Goal: Find specific page/section: Find specific page/section

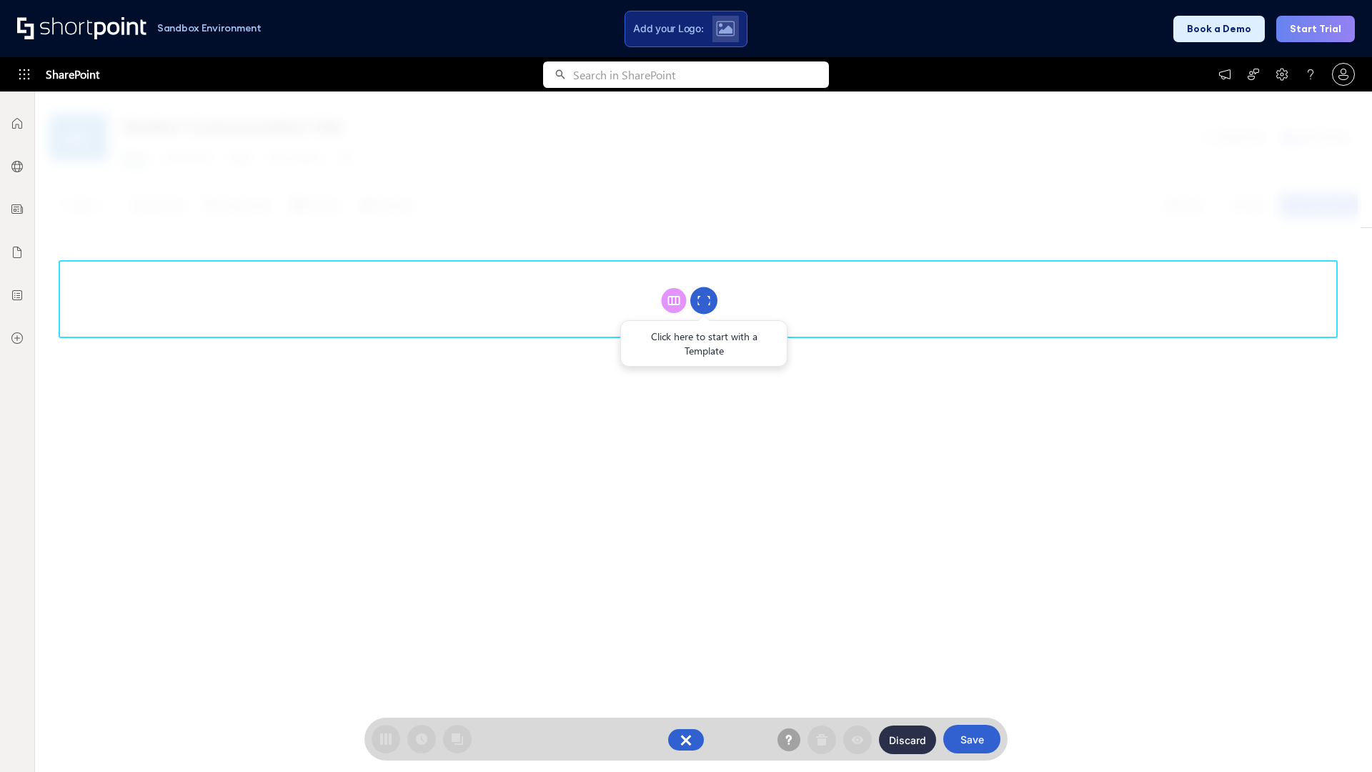
click at [704, 300] on circle at bounding box center [703, 300] width 27 height 27
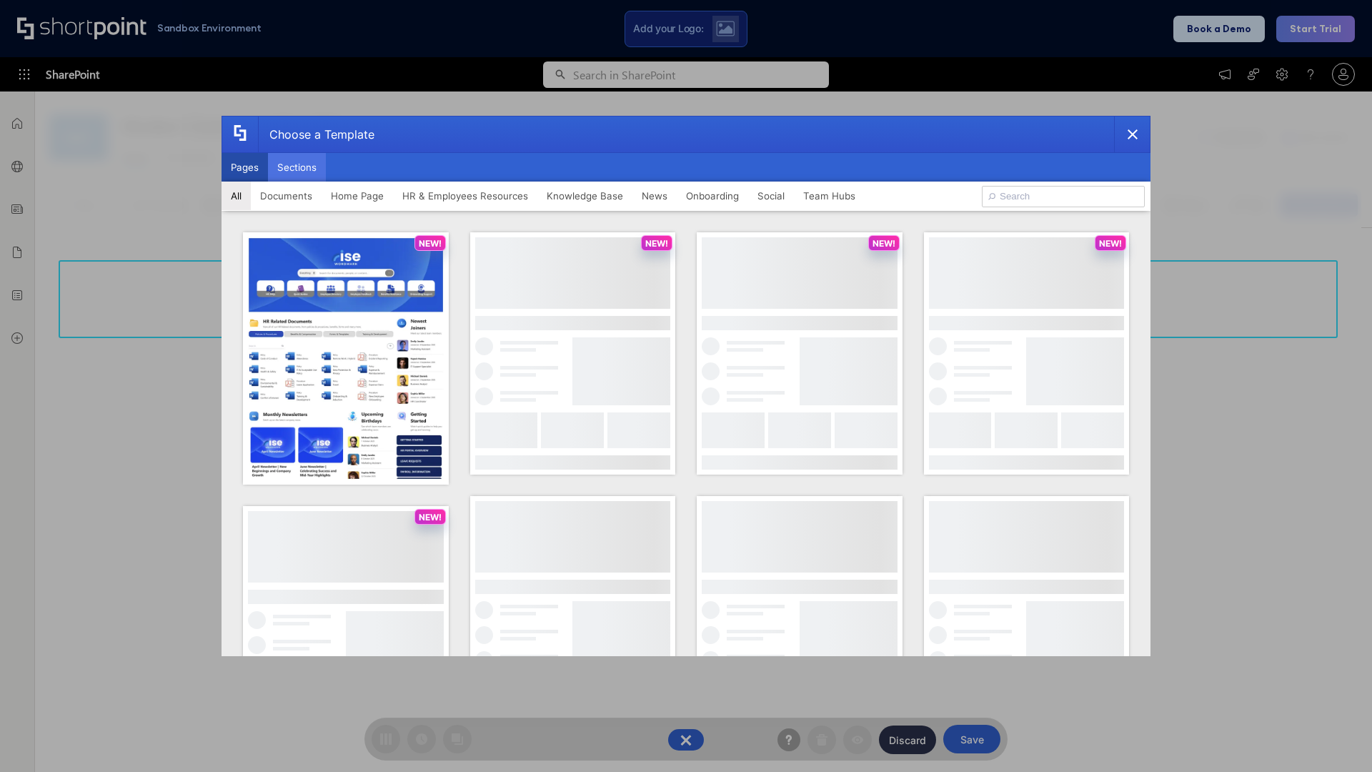
click at [297, 167] on button "Sections" at bounding box center [297, 167] width 58 height 29
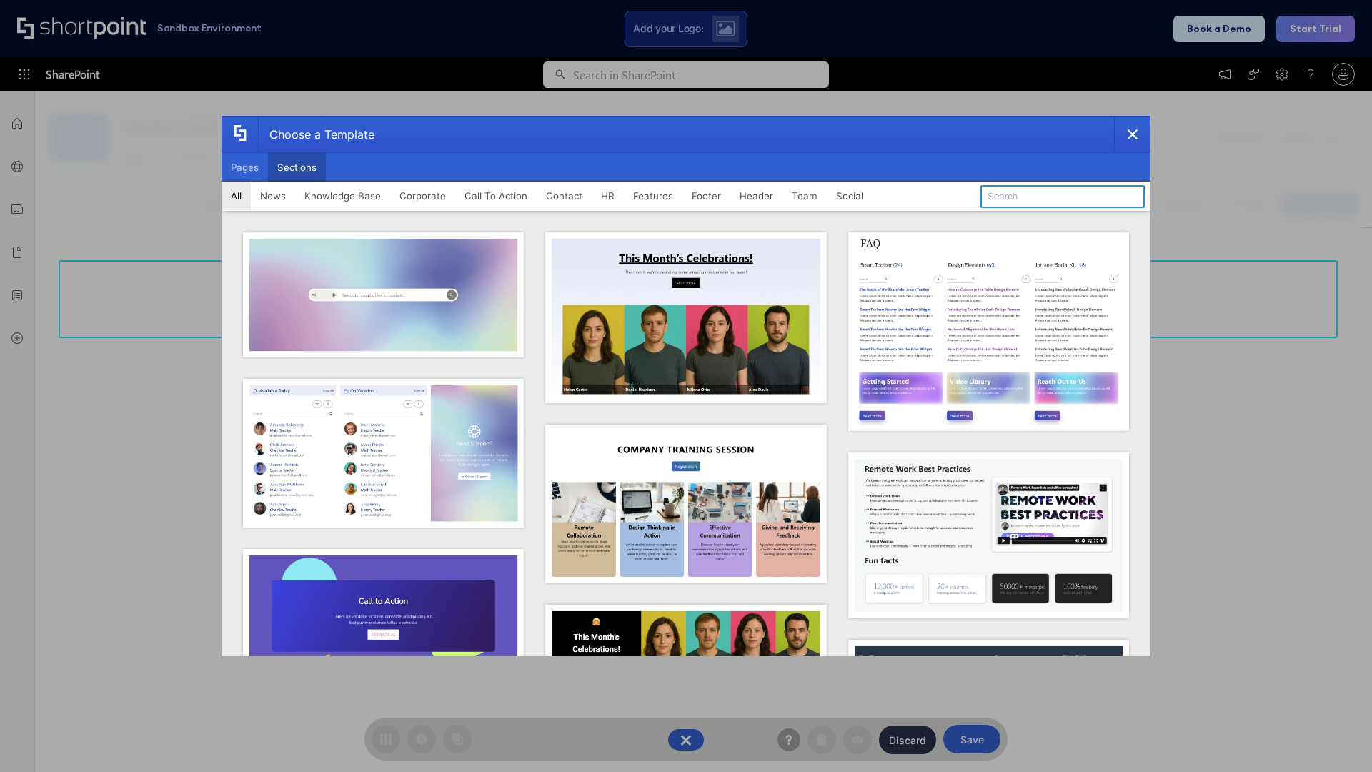
type input "Social Intranet"
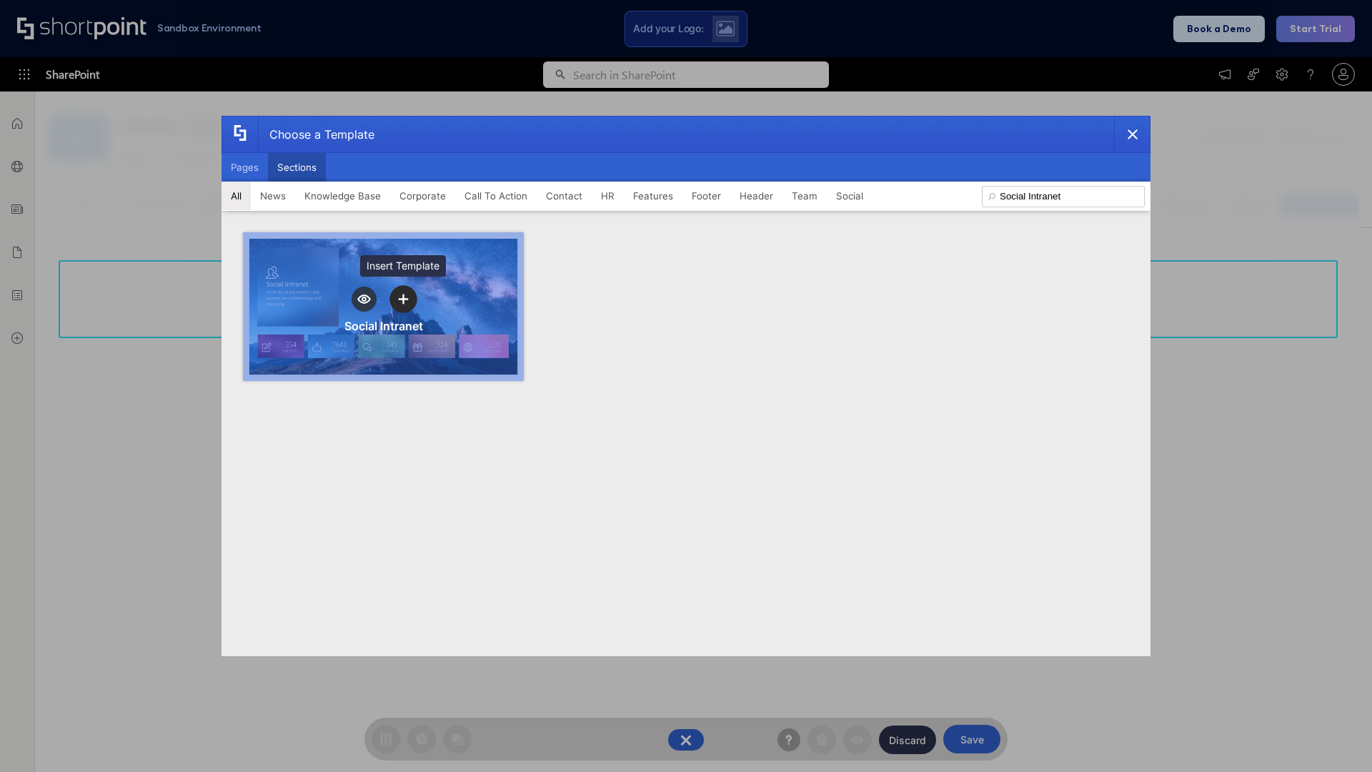
click at [403, 299] on icon "template selector" at bounding box center [403, 299] width 10 height 10
